Goal: Information Seeking & Learning: Learn about a topic

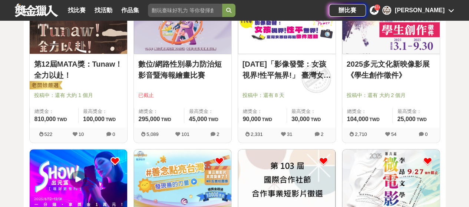
scroll to position [434, 0]
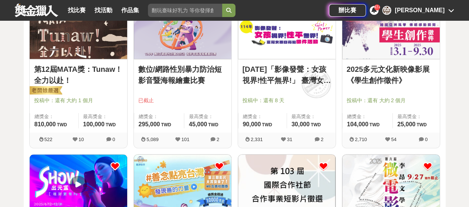
click at [171, 38] on img at bounding box center [183, 29] width 98 height 60
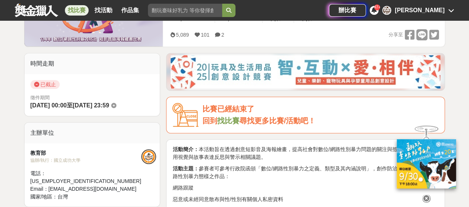
scroll to position [74, 0]
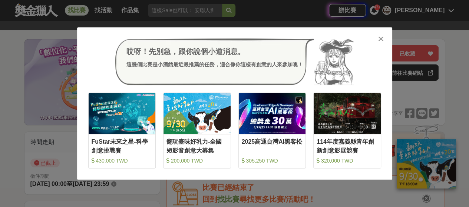
click at [385, 40] on div "哎呀！先別急，跟你說個小道消息。 這幾個比賽是小酒館最近最推薦的任務，適合像你這樣有創意的人來參加噢！ 收藏 FuStar未來之星-科學創意挑戰賽 430,0…" at bounding box center [234, 103] width 315 height 152
click at [381, 39] on icon at bounding box center [381, 38] width 6 height 7
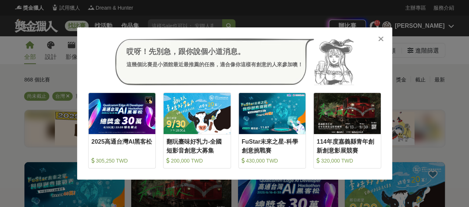
click at [382, 38] on icon at bounding box center [381, 38] width 6 height 7
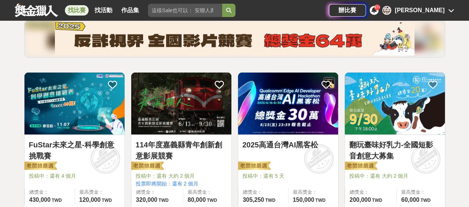
scroll to position [74, 0]
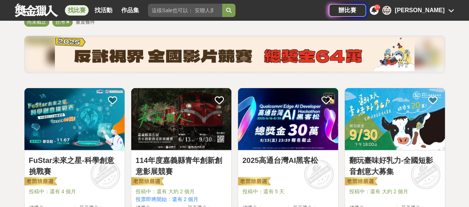
click at [435, 14] on div "[PERSON_NAME]" at bounding box center [420, 10] width 50 height 9
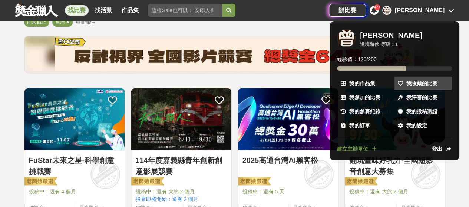
click at [415, 81] on span "我收藏的比賽" at bounding box center [421, 84] width 31 height 8
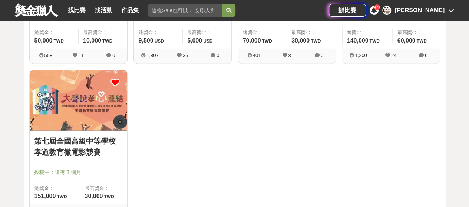
scroll to position [731, 0]
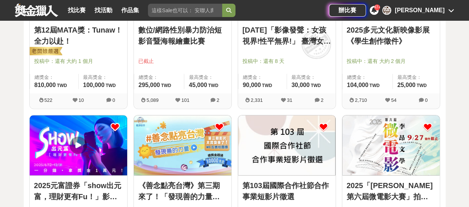
scroll to position [434, 0]
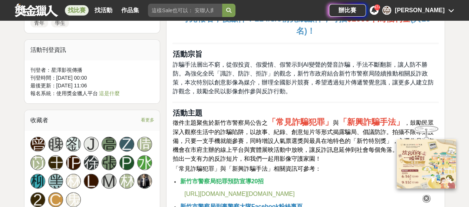
scroll to position [445, 0]
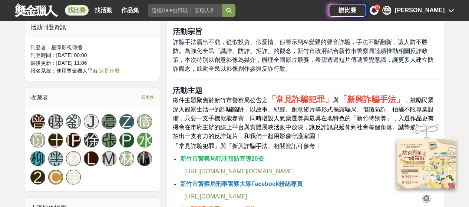
click at [151, 93] on span "看更多" at bounding box center [147, 97] width 13 height 8
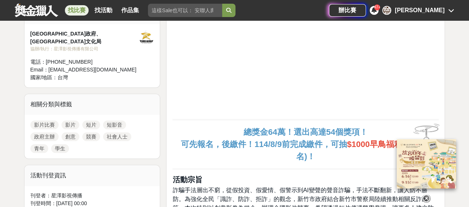
scroll to position [74, 0]
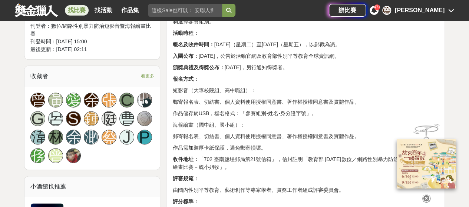
scroll to position [445, 0]
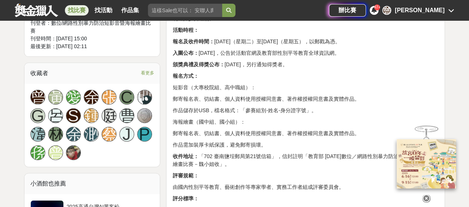
click at [142, 69] on span "看更多" at bounding box center [147, 73] width 13 height 8
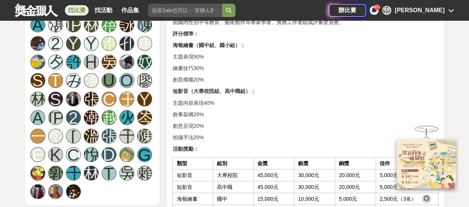
scroll to position [630, 0]
